Goal: Task Accomplishment & Management: Manage account settings

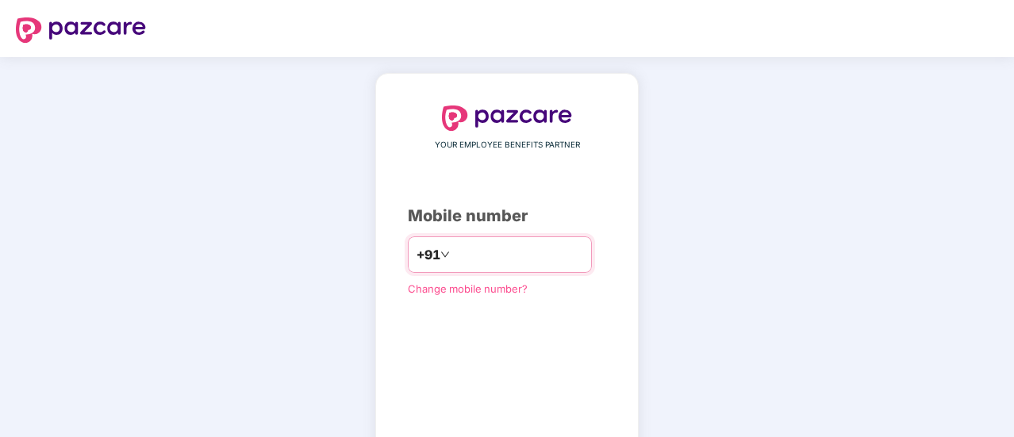
click at [484, 259] on input "number" at bounding box center [518, 254] width 130 height 25
type input "**********"
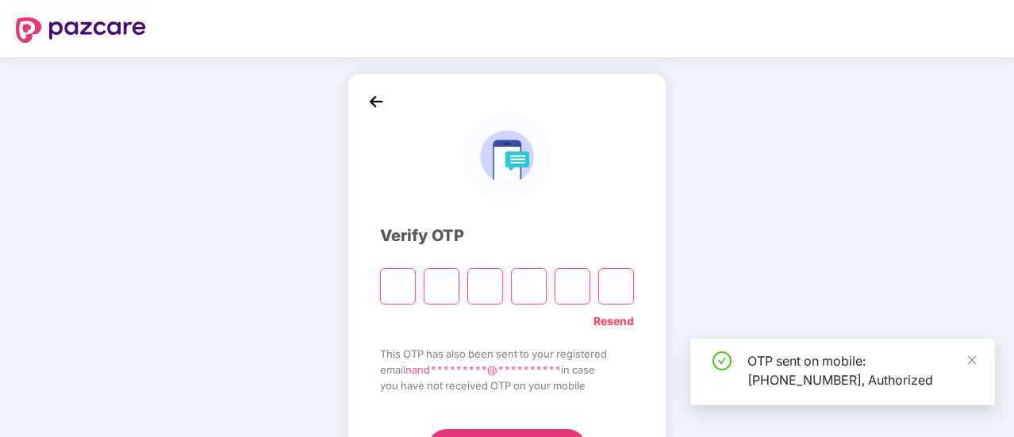
click at [480, 365] on span "**********" at bounding box center [484, 370] width 156 height 13
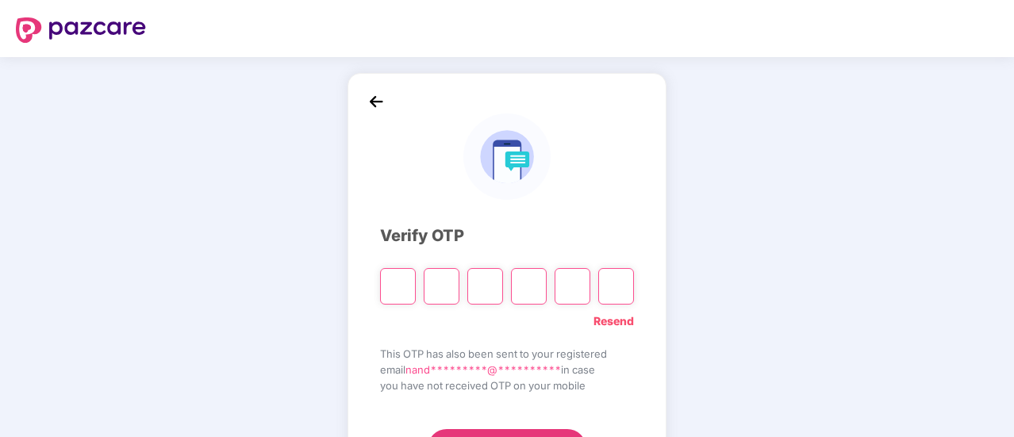
click at [395, 287] on input "Please enter verification code. Digit 1" at bounding box center [398, 286] width 36 height 37
type input "*"
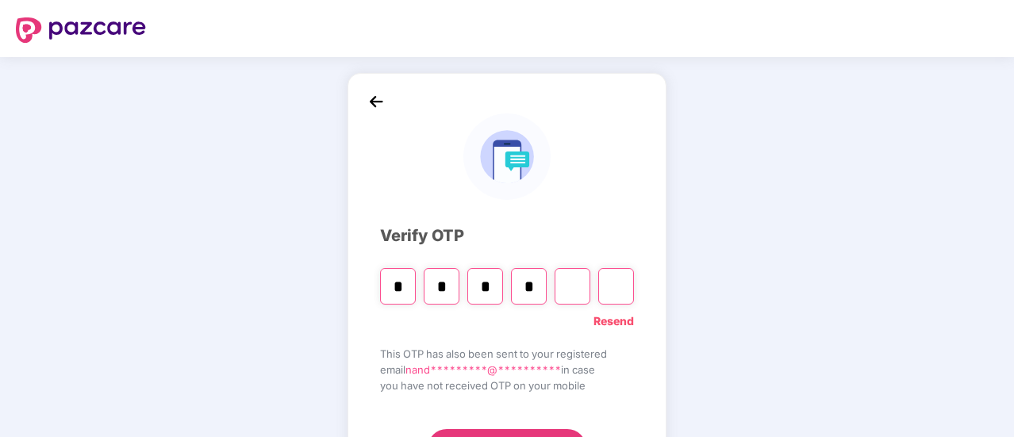
type input "*"
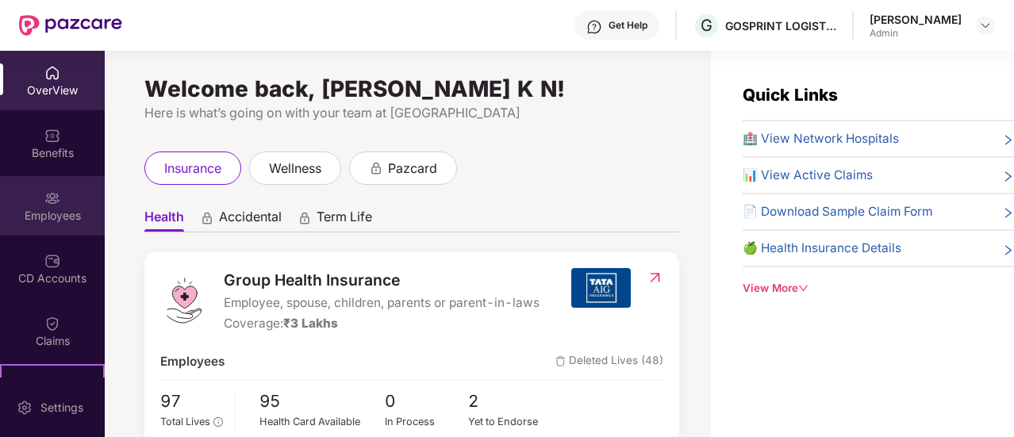
click at [13, 188] on div "Employees" at bounding box center [52, 206] width 105 height 60
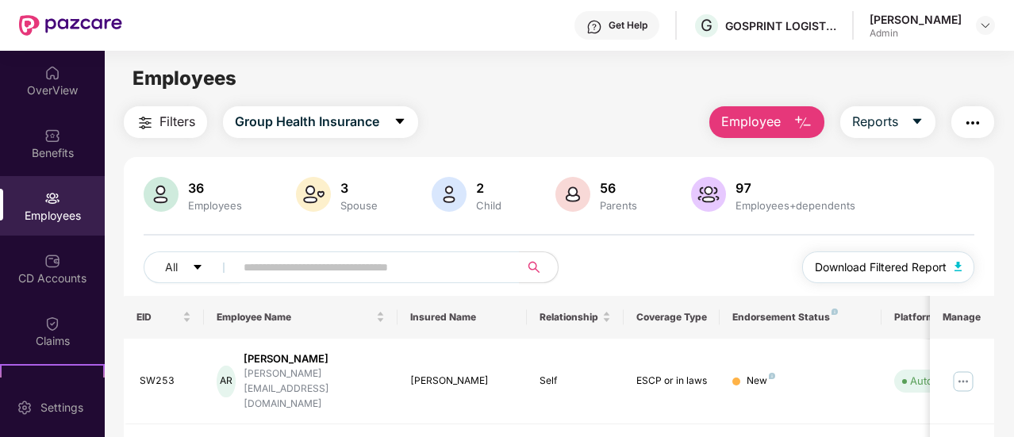
click at [903, 256] on button "Download Filtered Report" at bounding box center [888, 268] width 173 height 32
click at [775, 136] on button "Employee" at bounding box center [767, 122] width 115 height 32
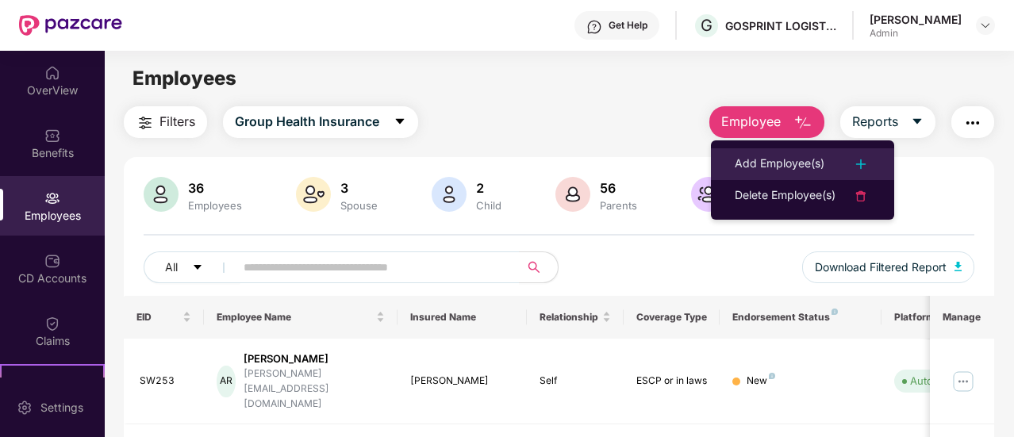
click at [798, 171] on div "Add Employee(s)" at bounding box center [780, 164] width 90 height 19
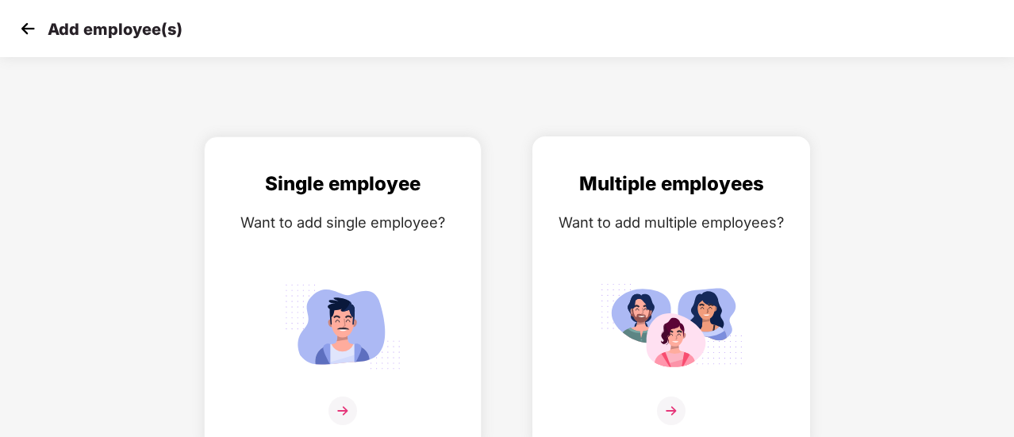
click at [610, 232] on div "Want to add multiple employees?" at bounding box center [671, 222] width 244 height 23
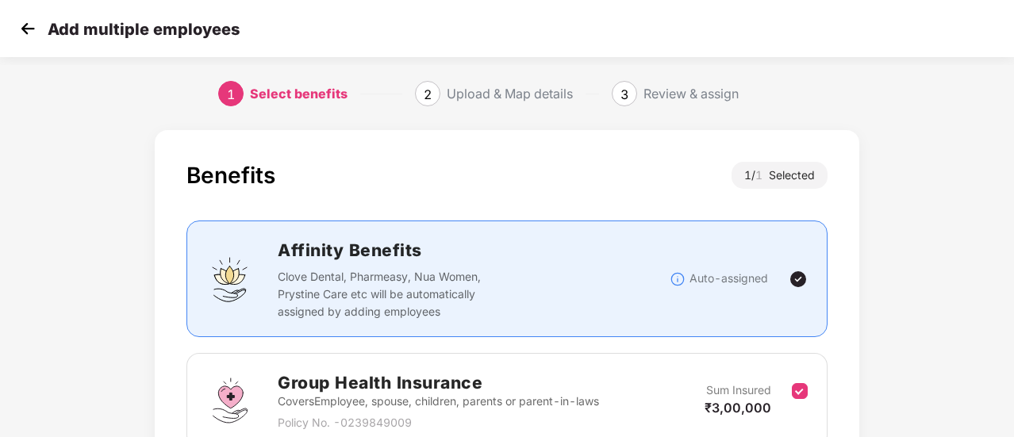
scroll to position [148, 0]
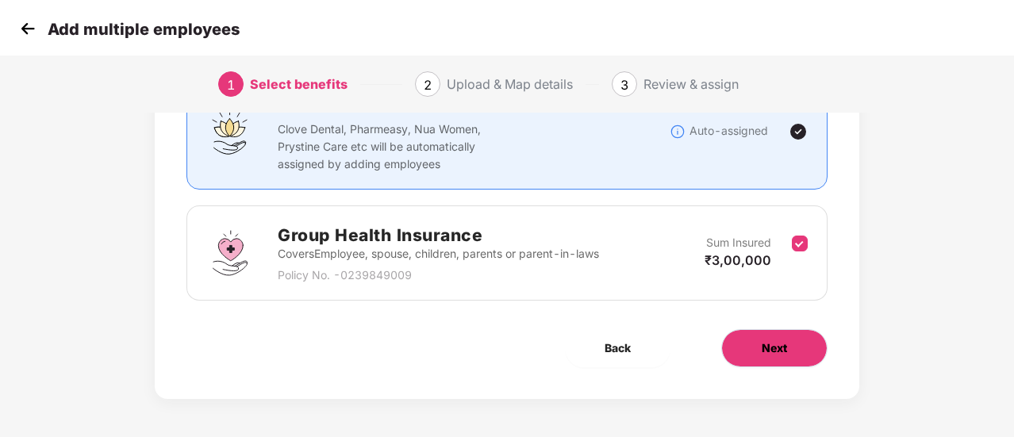
click at [761, 337] on button "Next" at bounding box center [775, 348] width 106 height 38
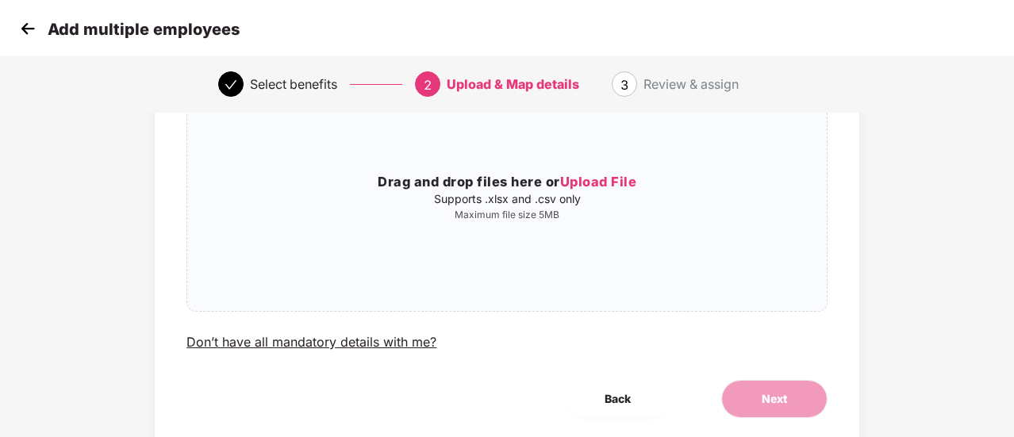
scroll to position [0, 0]
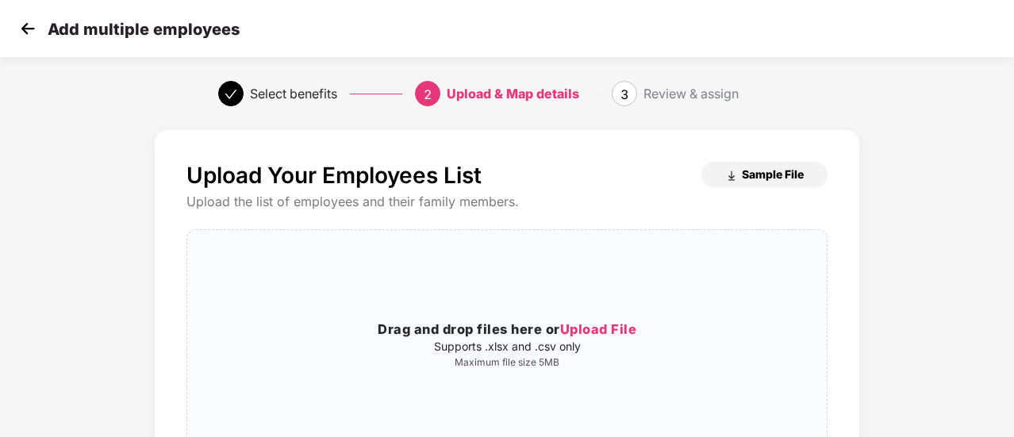
click at [751, 176] on span "Sample File" at bounding box center [773, 174] width 62 height 15
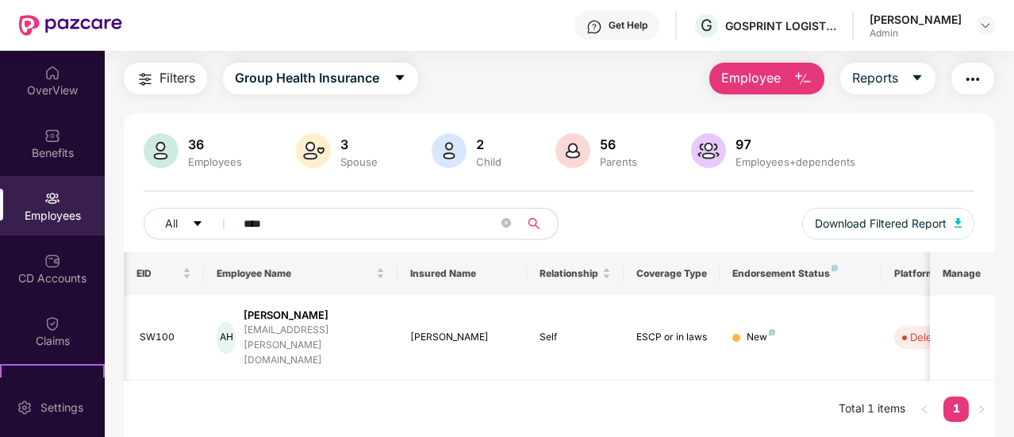
scroll to position [0, 159]
